Goal: Task Accomplishment & Management: Use online tool/utility

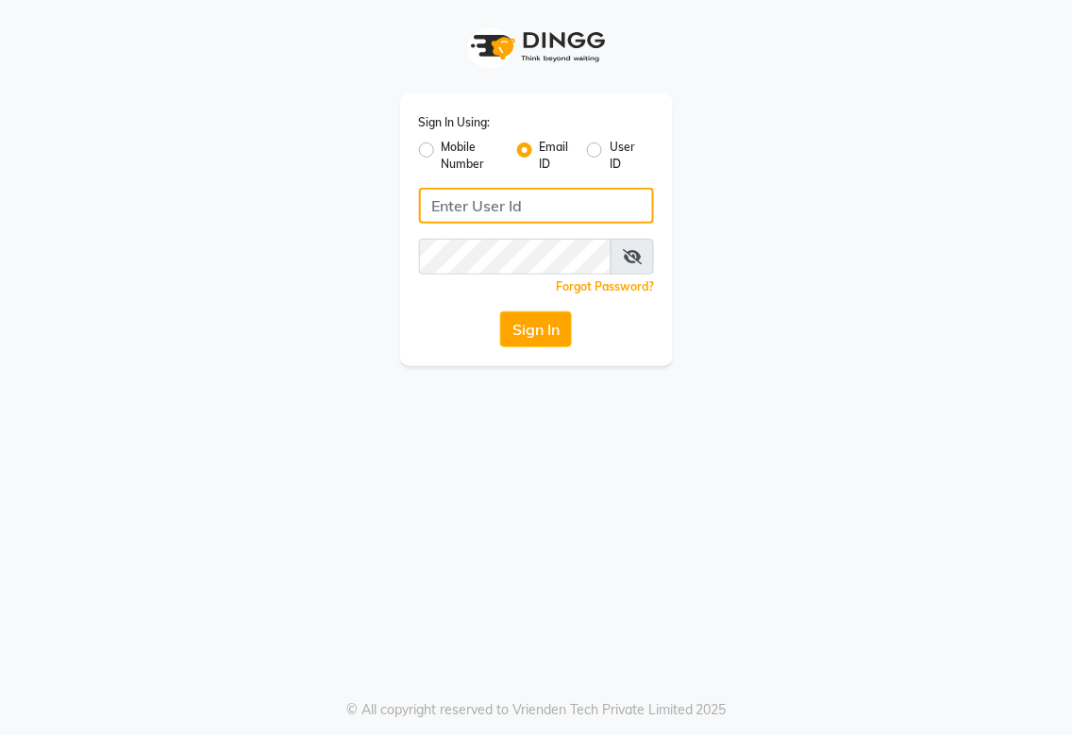
click at [543, 209] on input "Username" at bounding box center [537, 206] width 236 height 36
click at [503, 206] on input "[DOMAIN_NAME]" at bounding box center [537, 206] width 236 height 36
type input "[EMAIL_ADDRESS][DOMAIN_NAME]"
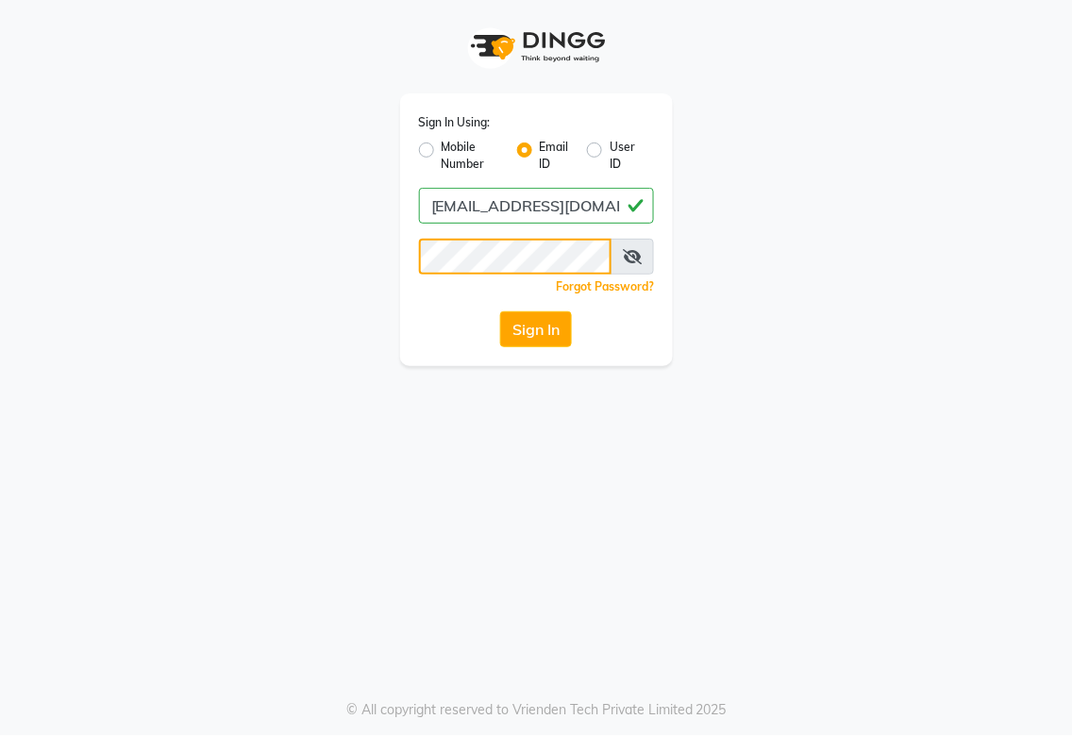
click at [500, 311] on button "Sign In" at bounding box center [536, 329] width 72 height 36
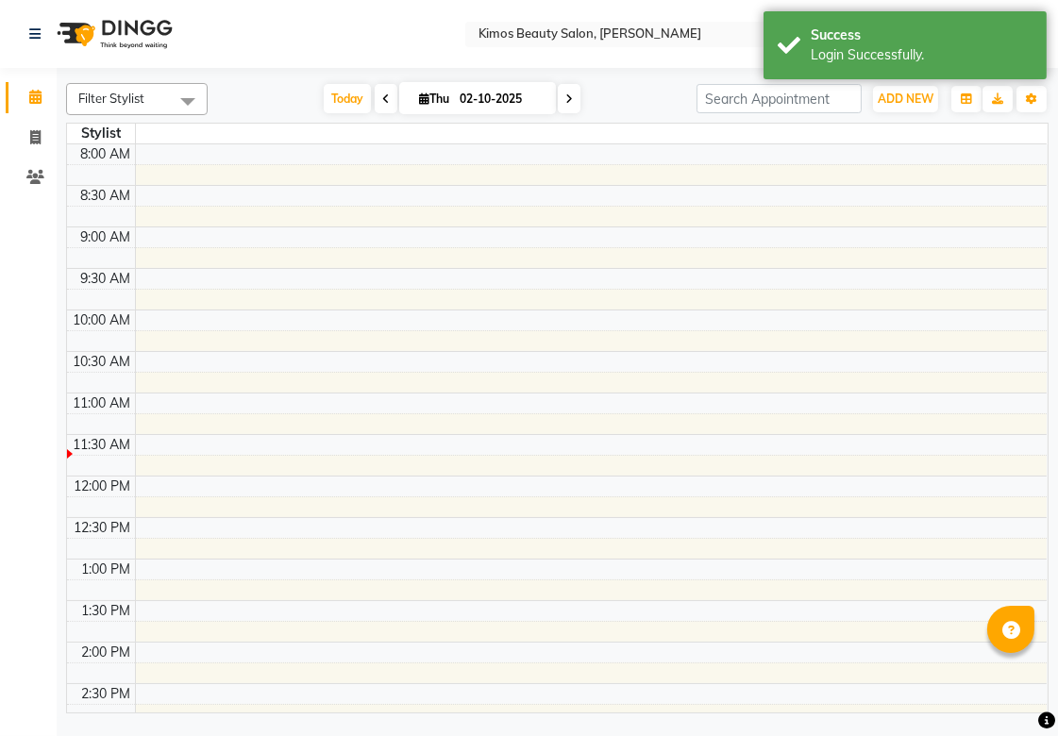
select select "en"
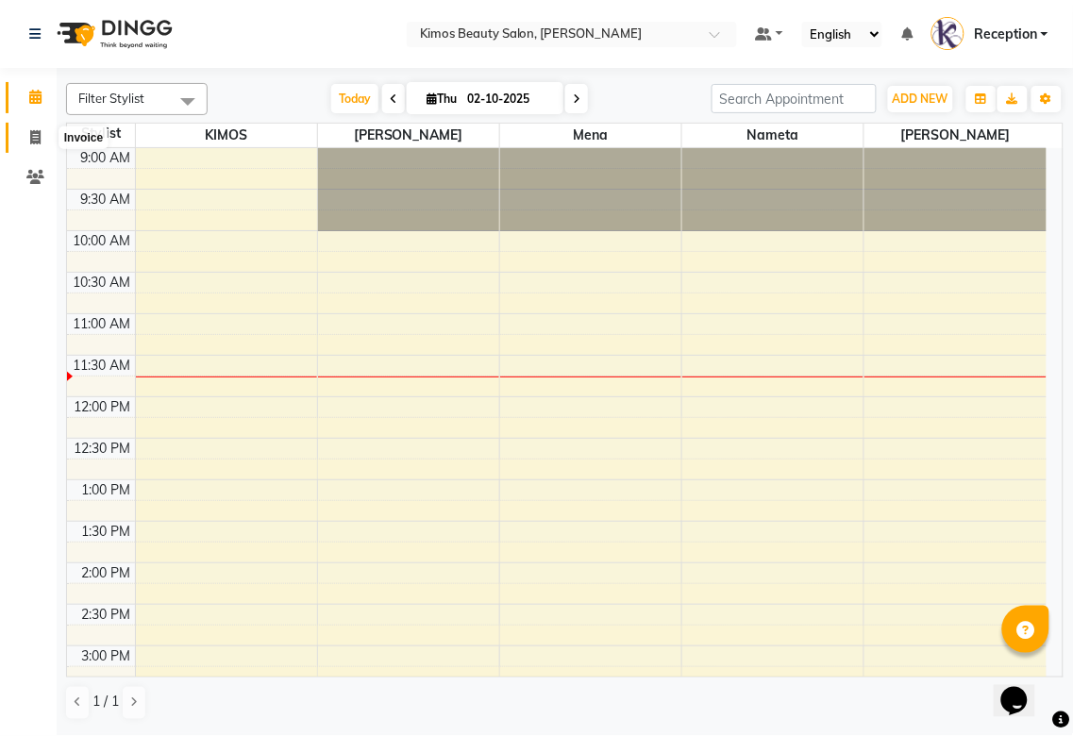
click at [19, 127] on span at bounding box center [35, 138] width 33 height 22
select select "service"
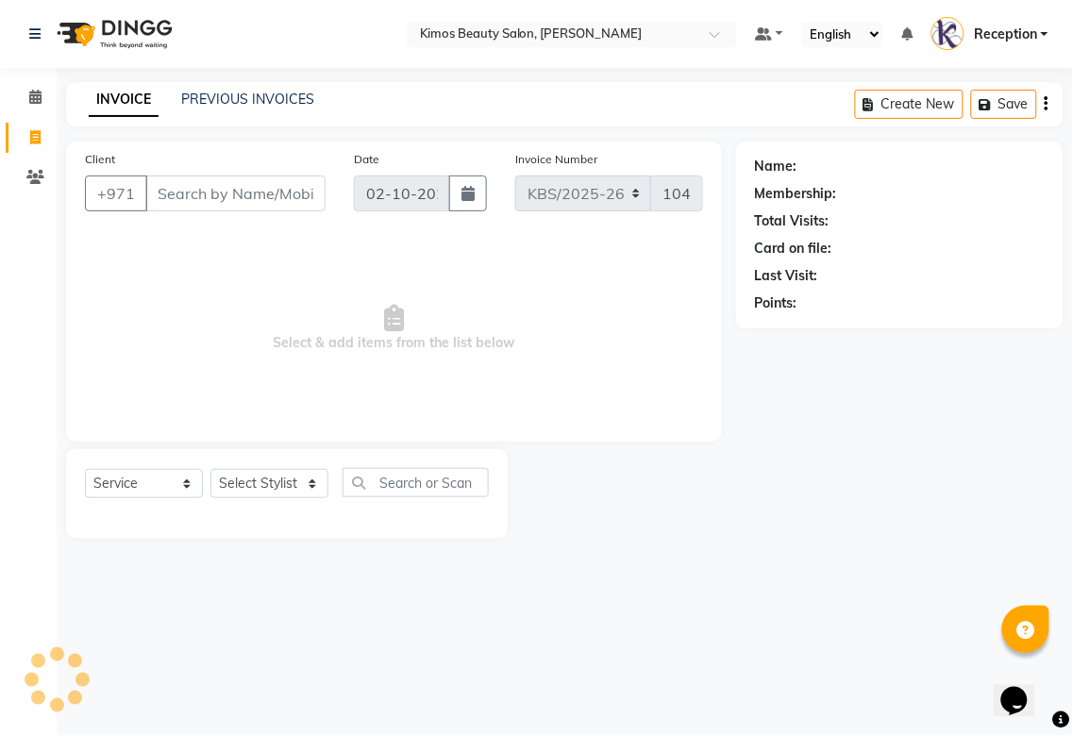
select select "58527"
